Goal: Information Seeking & Learning: Learn about a topic

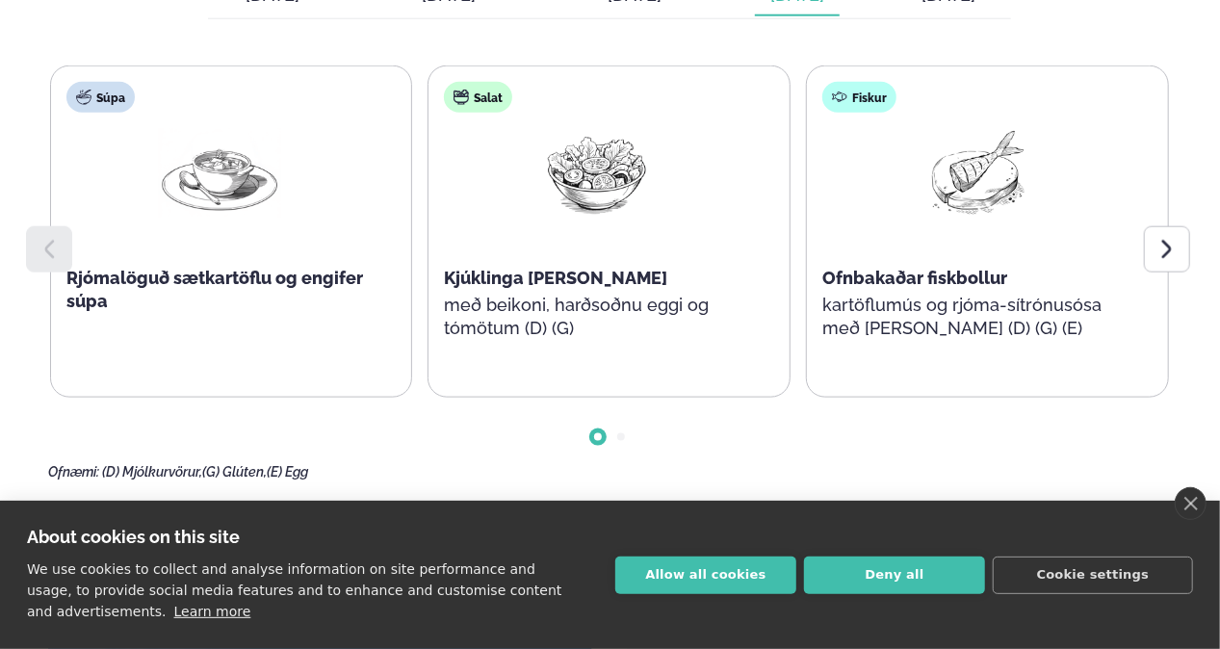
scroll to position [963, 0]
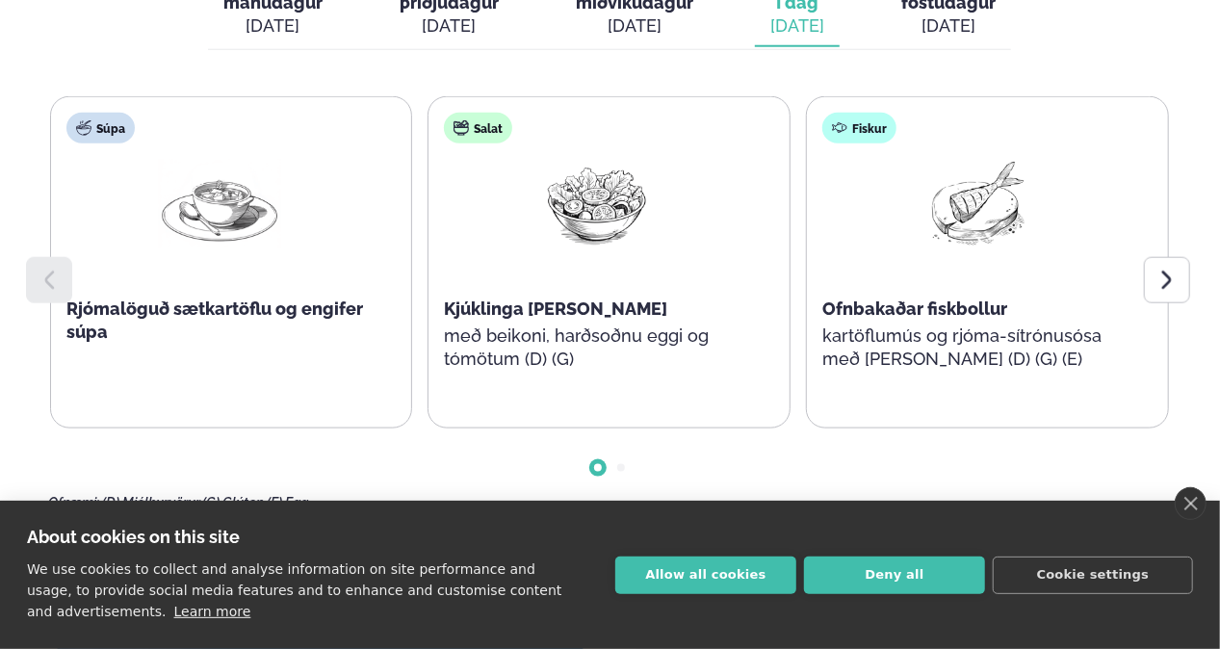
click at [1170, 272] on icon at bounding box center [1167, 280] width 23 height 23
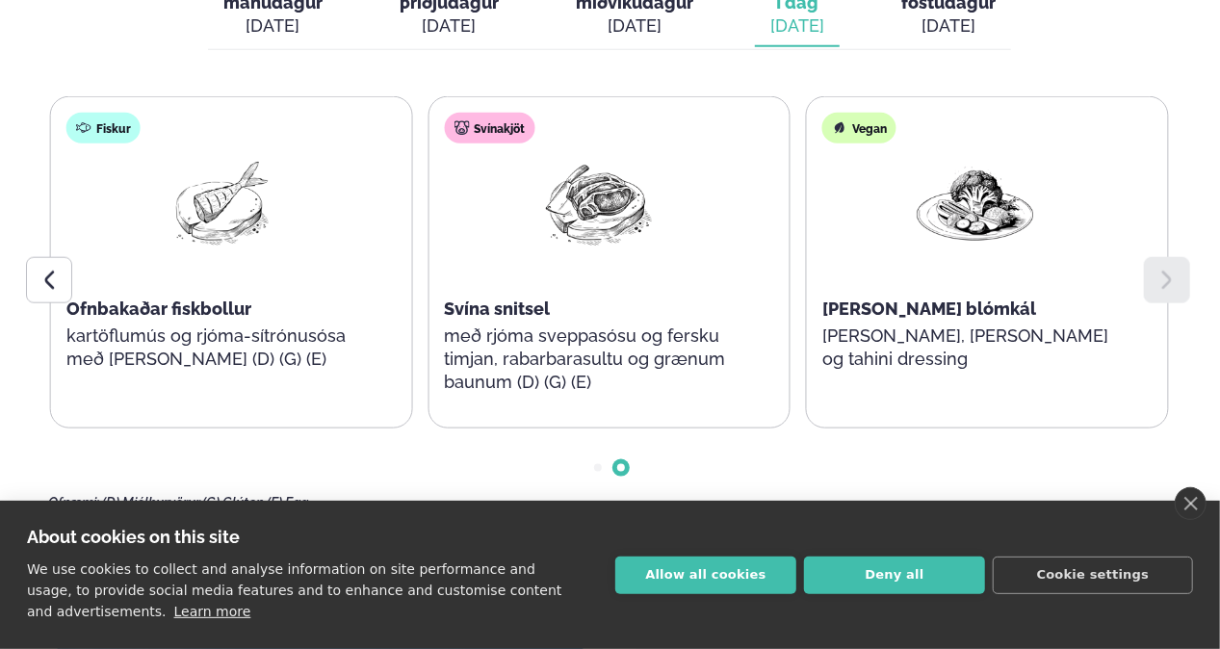
click at [1204, 513] on div "About cookies on this site We use cookies to collect and analyse information on…" at bounding box center [610, 575] width 1220 height 148
click at [1195, 497] on link "close" at bounding box center [1191, 503] width 32 height 33
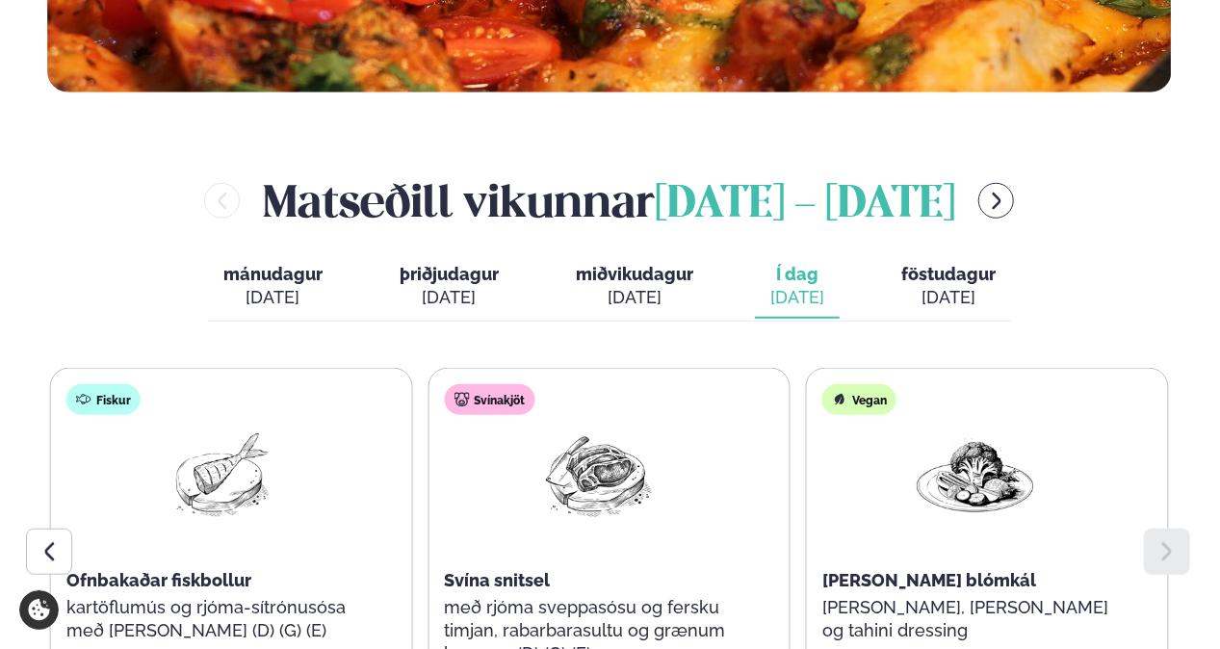
click at [965, 310] on button "föstudagur fös. [DATE]" at bounding box center [948, 287] width 125 height 64
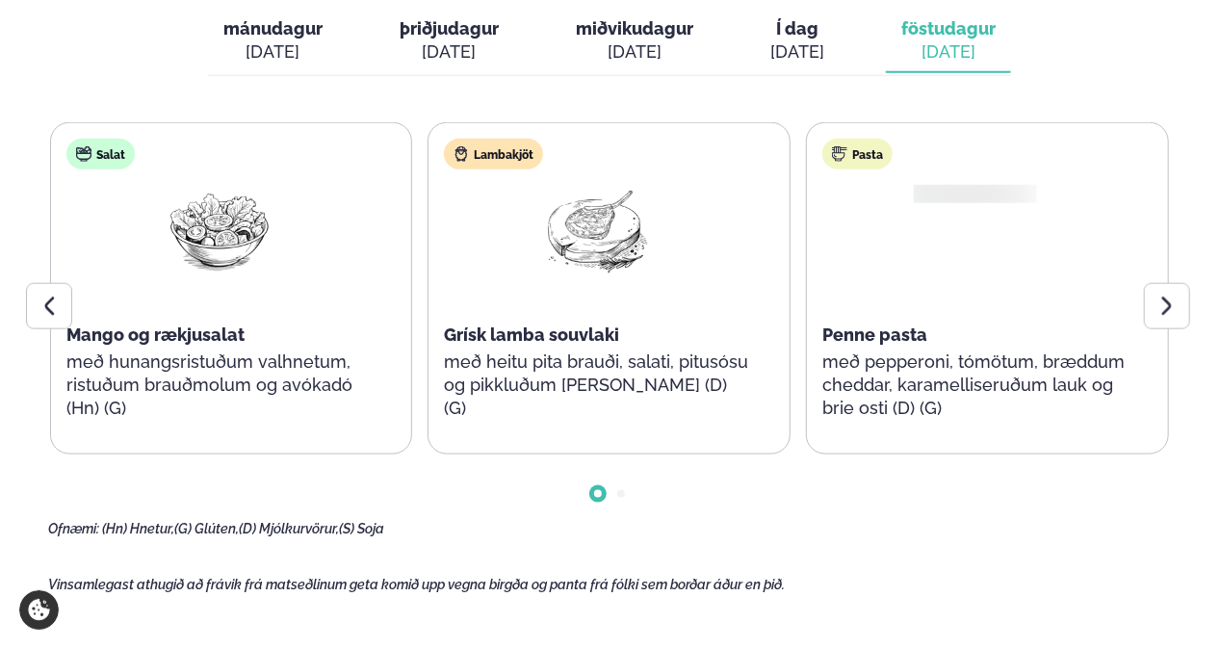
scroll to position [981, 0]
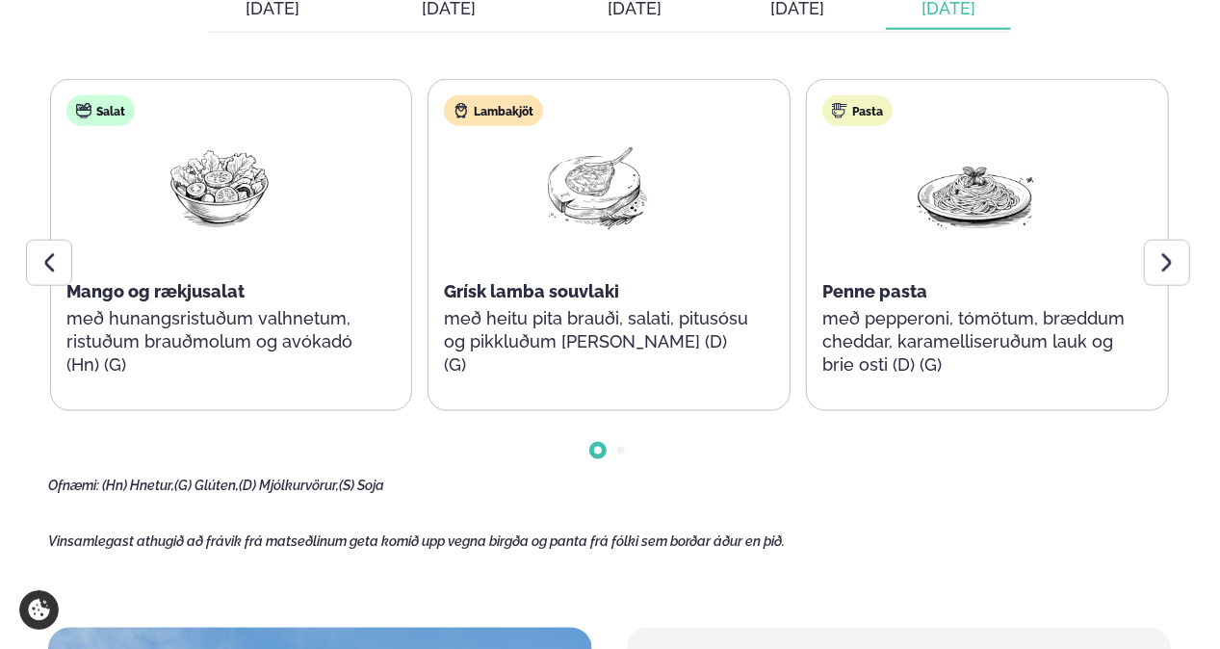
click at [1158, 268] on icon at bounding box center [1167, 262] width 23 height 23
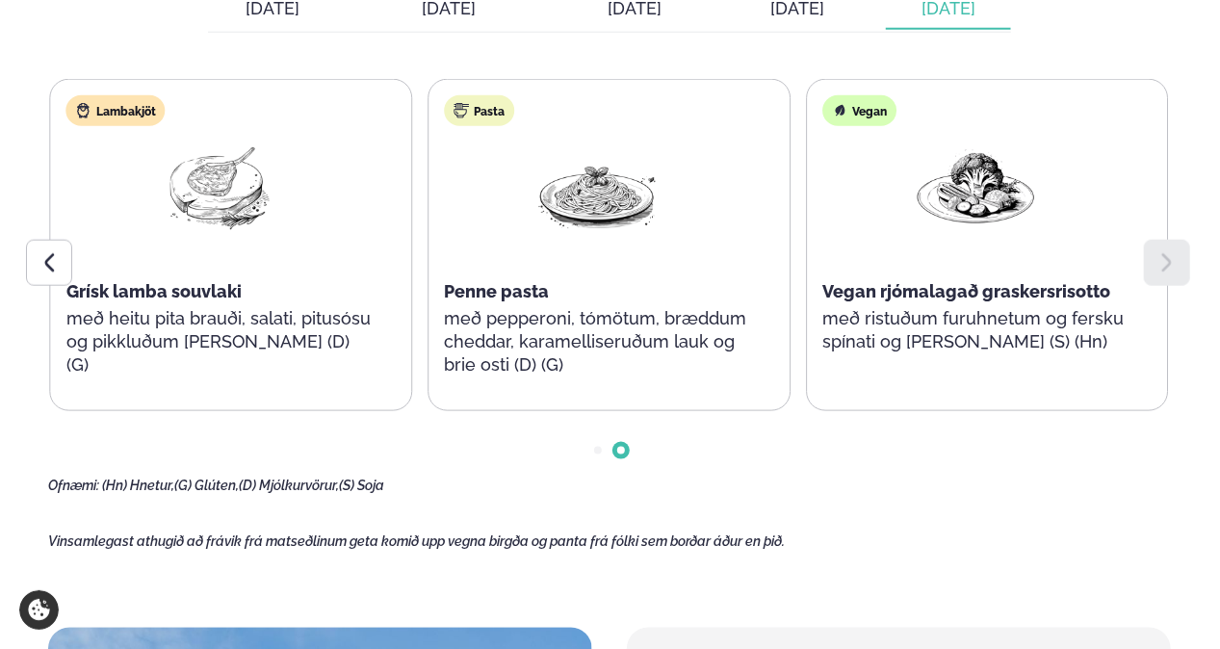
click at [1158, 268] on icon at bounding box center [1167, 262] width 23 height 23
click at [54, 245] on div at bounding box center [49, 263] width 46 height 46
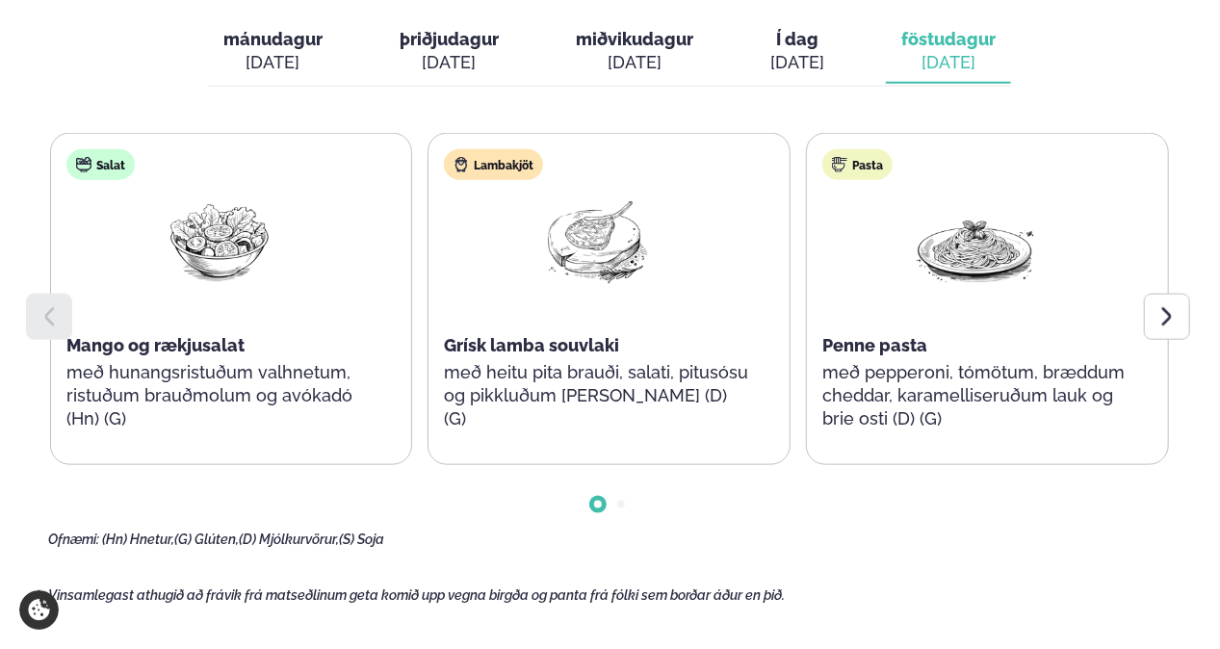
scroll to position [884, 0]
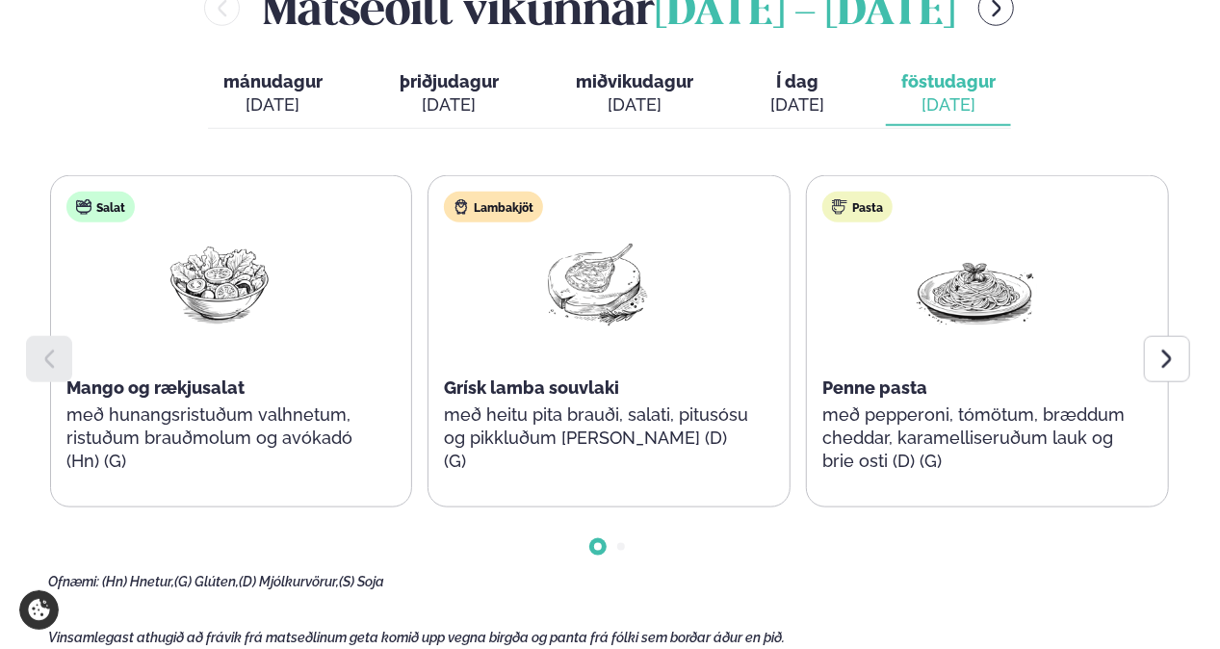
click at [769, 119] on button "Í dag Í d. [DATE]" at bounding box center [797, 95] width 85 height 64
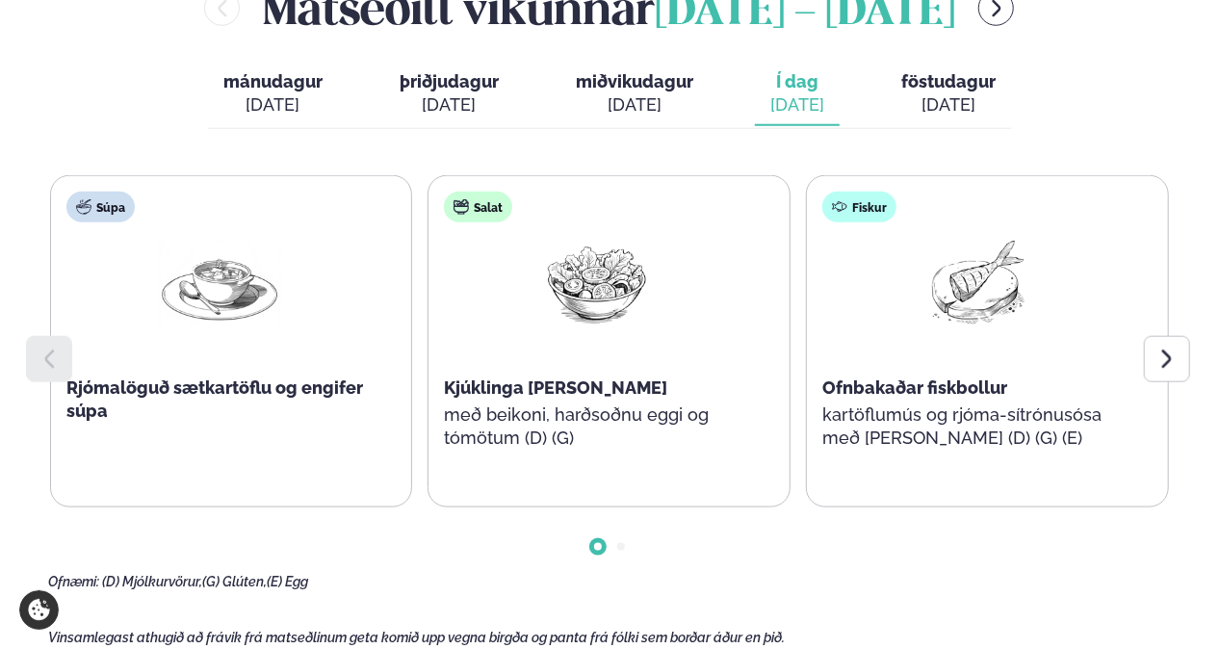
scroll to position [981, 0]
